Goal: Find specific page/section: Find specific page/section

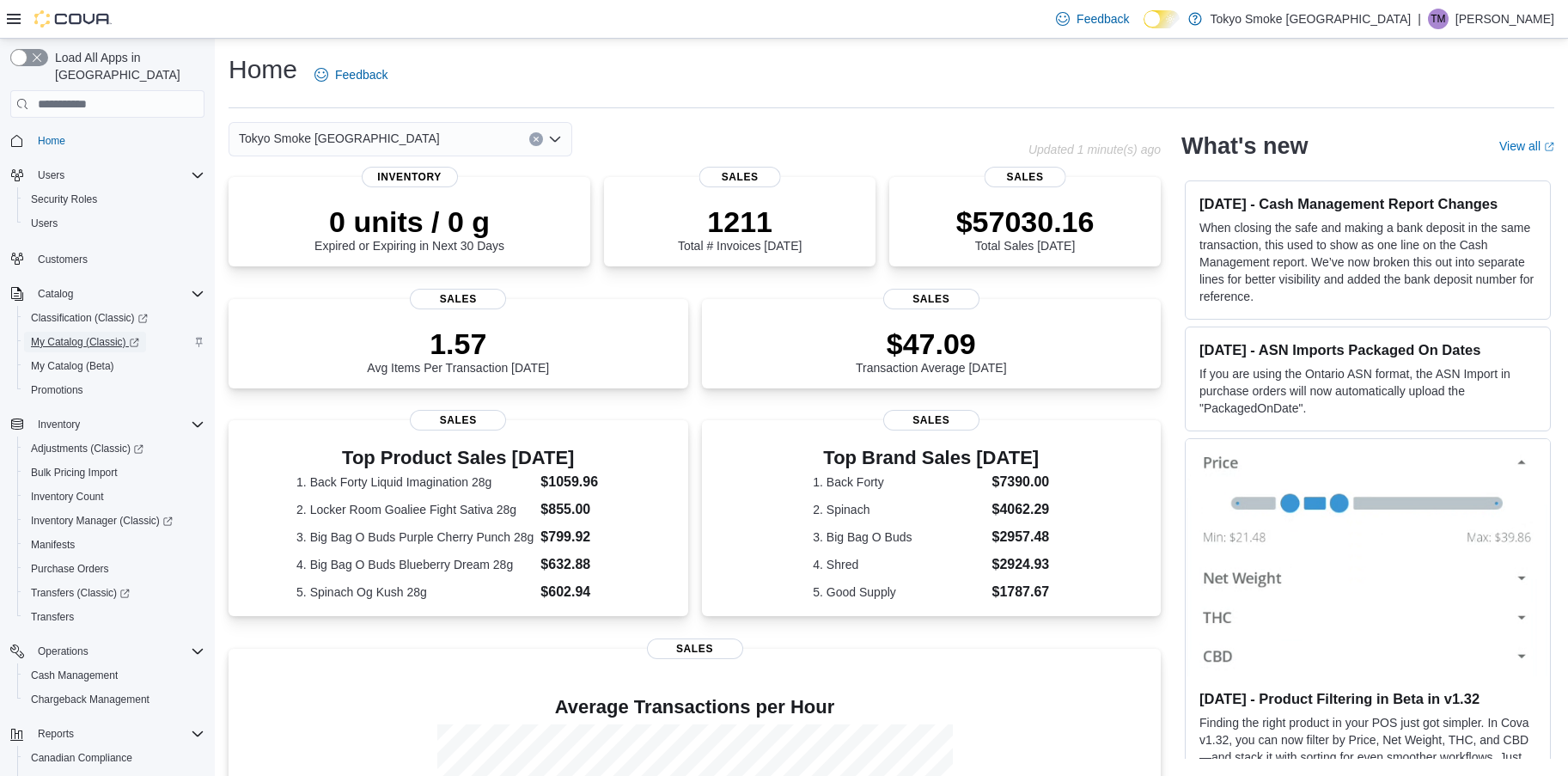
click at [93, 336] on span "My Catalog (Classic)" at bounding box center [85, 342] width 109 height 14
